Goal: Navigation & Orientation: Find specific page/section

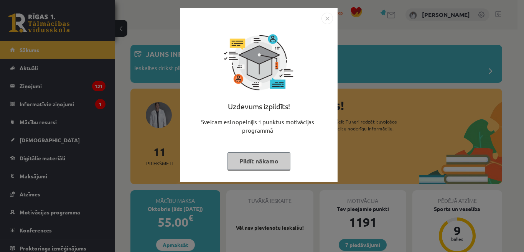
click at [269, 164] on button "Pildīt nākamo" at bounding box center [258, 161] width 63 height 18
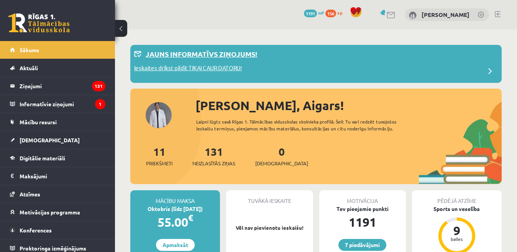
click at [206, 70] on p "Ieskaites drīkst pildīt TIKAI CAUR DATORU!" at bounding box center [188, 69] width 108 height 11
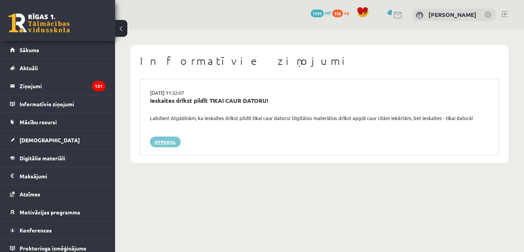
click at [176, 141] on link "Atpakaļ" at bounding box center [165, 142] width 31 height 11
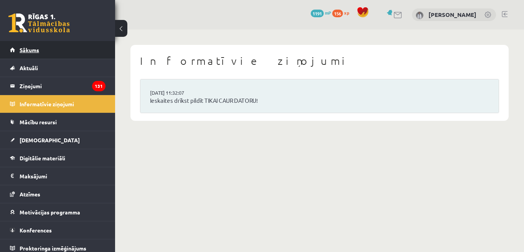
click at [29, 49] on span "Sākums" at bounding box center [30, 49] width 20 height 7
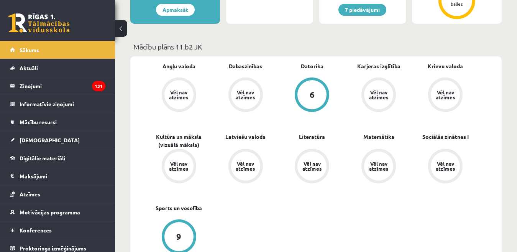
scroll to position [268, 0]
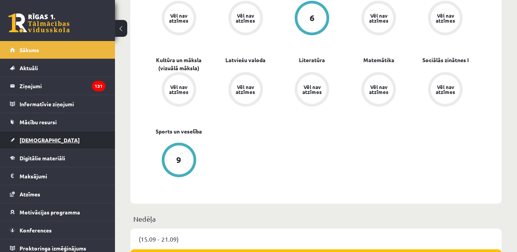
click at [41, 143] on link "[DEMOGRAPHIC_DATA]" at bounding box center [57, 140] width 95 height 18
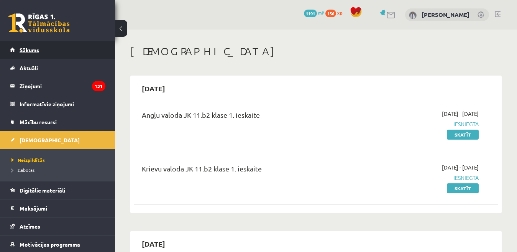
click at [33, 51] on span "Sākums" at bounding box center [30, 49] width 20 height 7
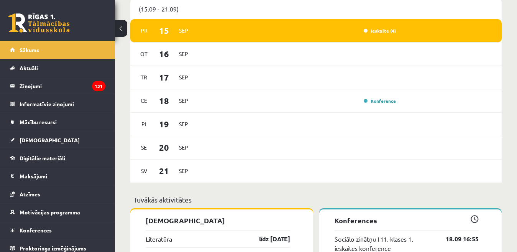
scroll to position [460, 0]
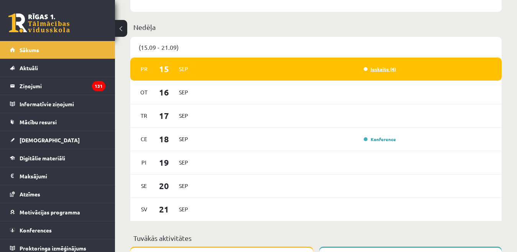
click at [378, 69] on link "Ieskaite (4)" at bounding box center [380, 69] width 32 height 6
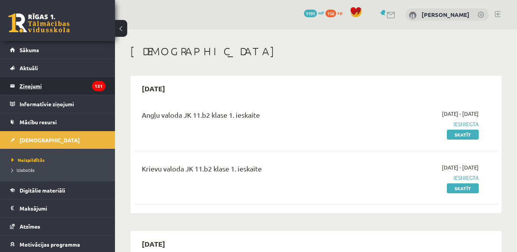
click at [33, 85] on legend "Ziņojumi 131" at bounding box center [63, 86] width 86 height 18
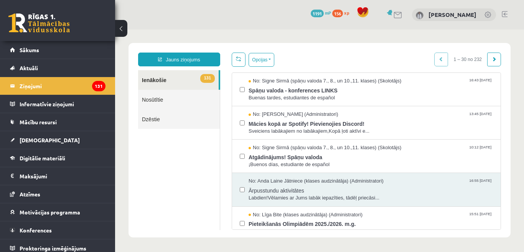
click at [507, 13] on link at bounding box center [505, 14] width 6 height 6
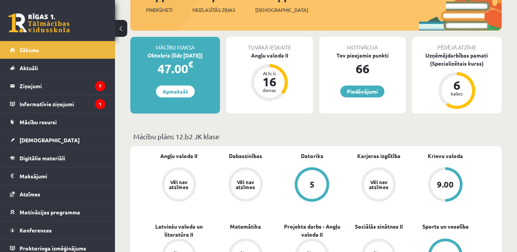
scroll to position [230, 0]
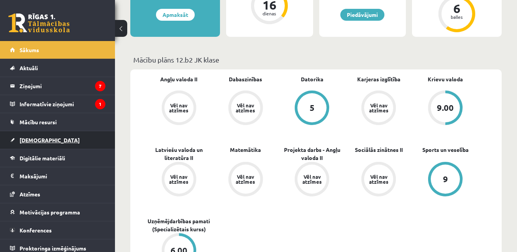
click at [25, 142] on span "[DEMOGRAPHIC_DATA]" at bounding box center [50, 140] width 60 height 7
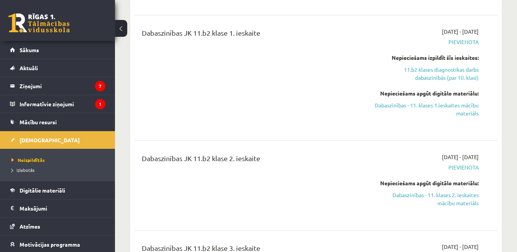
scroll to position [1074, 0]
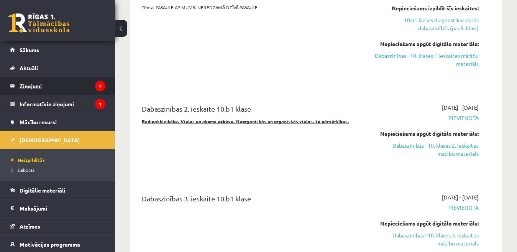
click at [28, 84] on legend "Ziņojumi 7" at bounding box center [63, 86] width 86 height 18
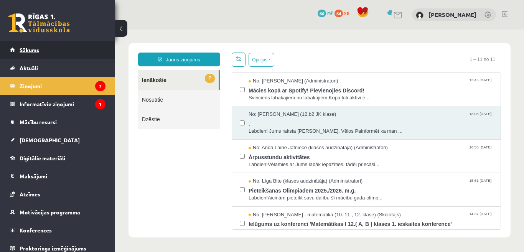
click at [30, 50] on span "Sākums" at bounding box center [30, 49] width 20 height 7
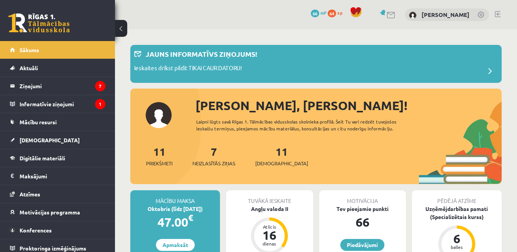
scroll to position [38, 0]
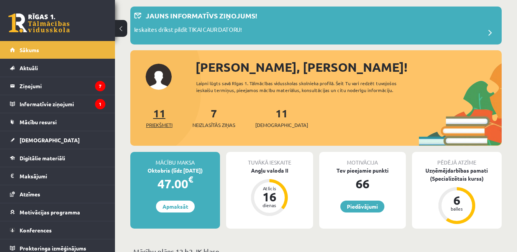
click at [162, 127] on span "Priekšmeti" at bounding box center [159, 125] width 26 height 8
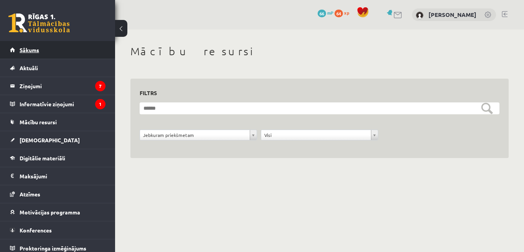
click at [32, 51] on span "Sākums" at bounding box center [30, 49] width 20 height 7
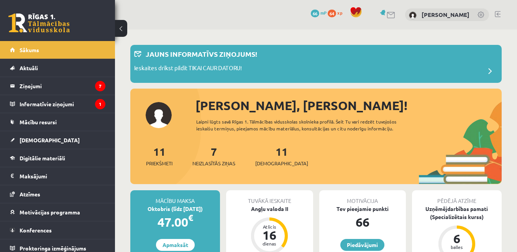
click at [498, 14] on link at bounding box center [498, 14] width 6 height 6
